Goal: Navigation & Orientation: Find specific page/section

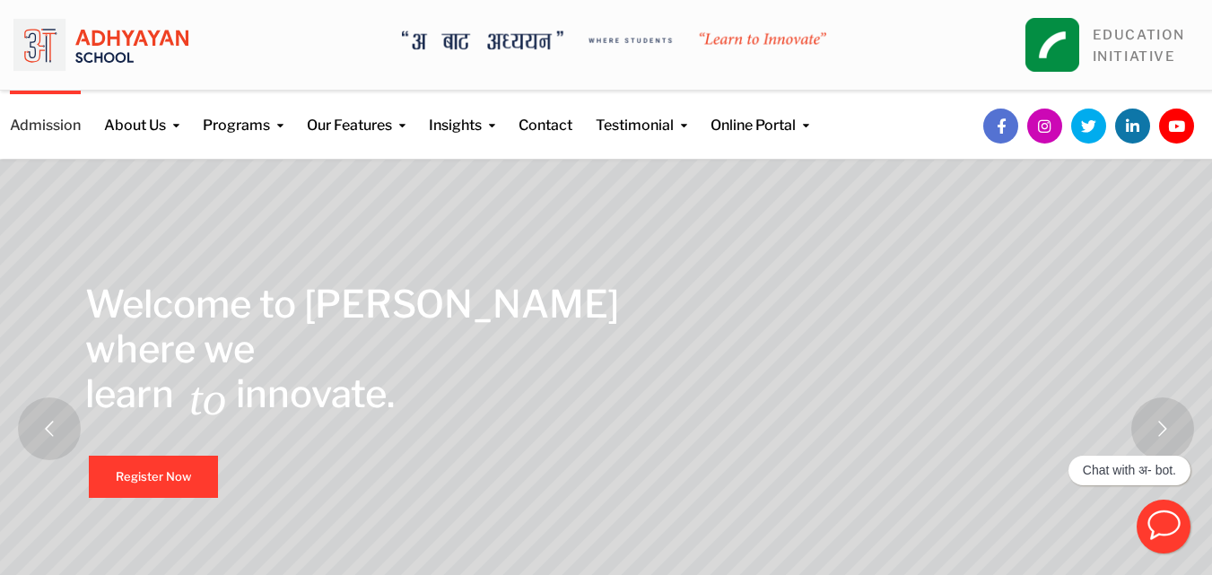
click at [52, 132] on link "Admission" at bounding box center [45, 114] width 71 height 46
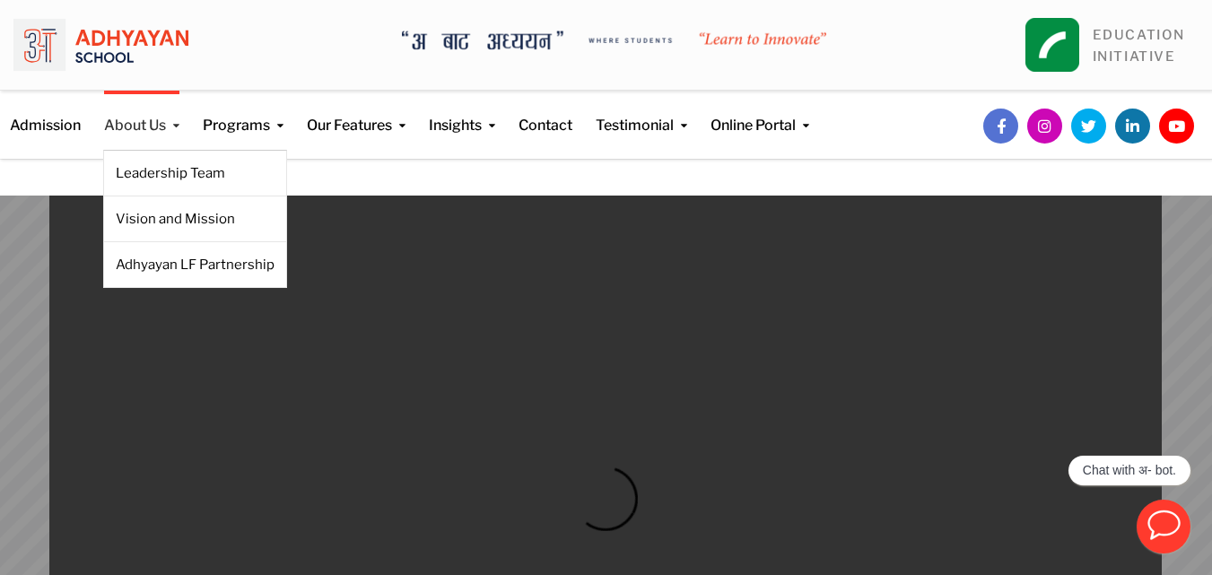
click at [171, 119] on link "About Us" at bounding box center [141, 114] width 75 height 46
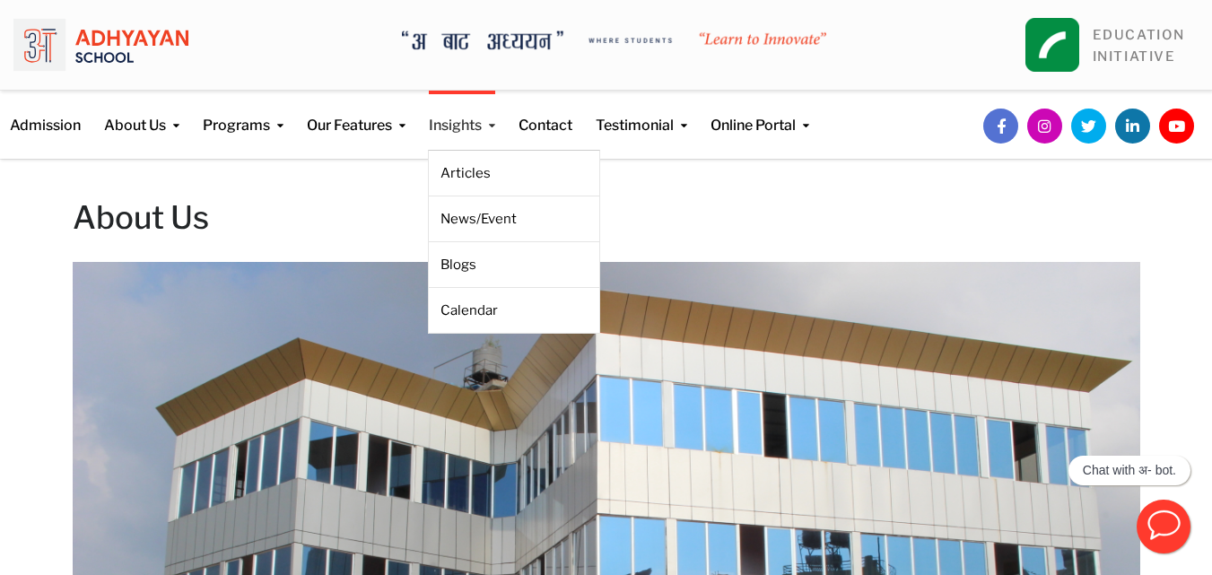
click at [482, 119] on link "Insights" at bounding box center [462, 114] width 66 height 46
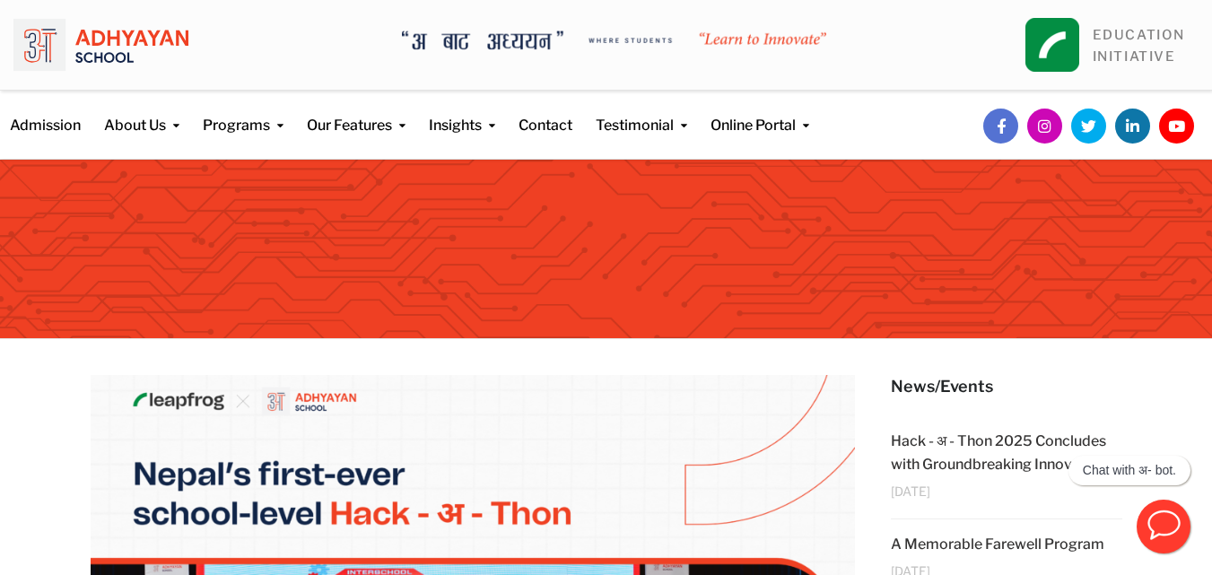
drag, startPoint x: 1225, startPoint y: 44, endPoint x: 1084, endPoint y: 465, distance: 443.8
